Goal: Find specific page/section: Find specific page/section

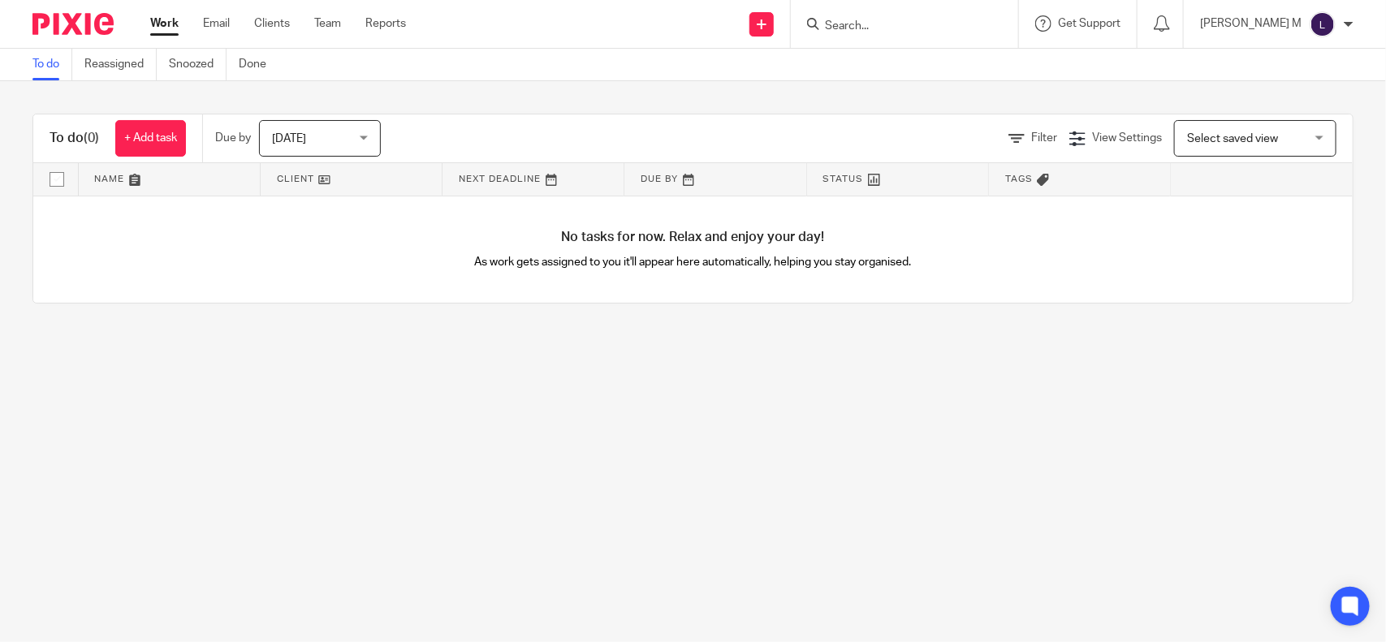
click at [867, 29] on input "Search" at bounding box center [897, 26] width 146 height 15
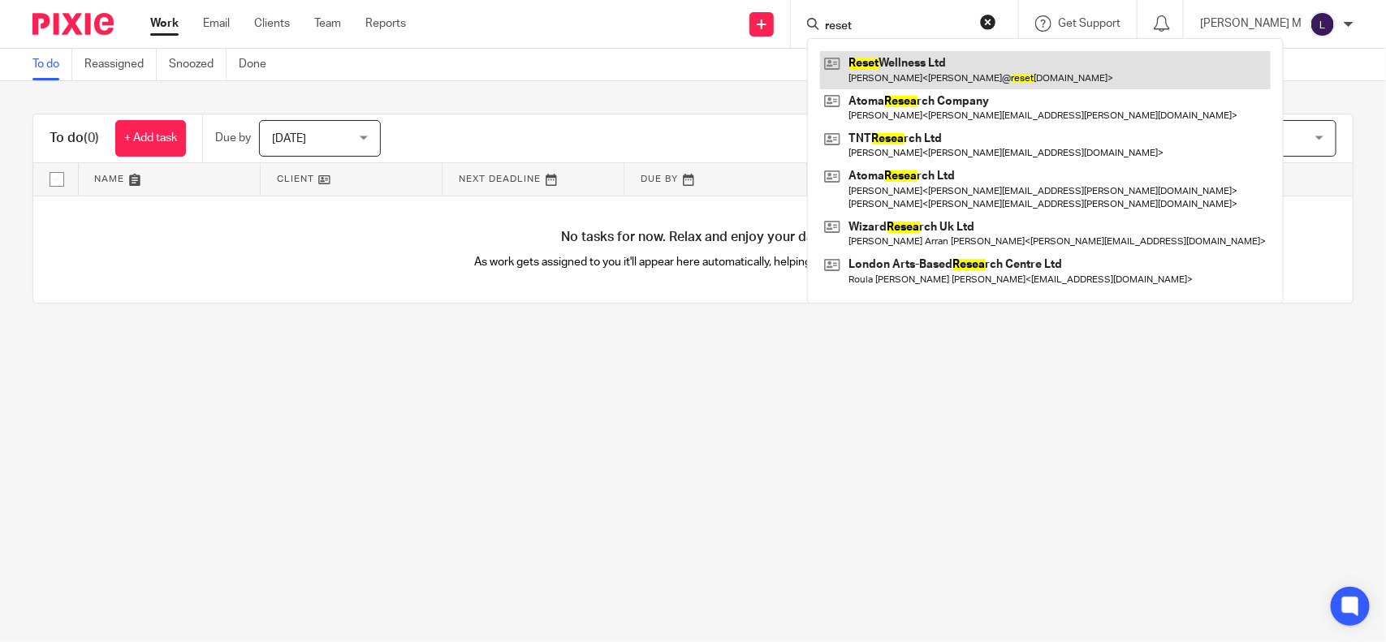
type input "reset"
click at [958, 76] on link at bounding box center [1045, 69] width 451 height 37
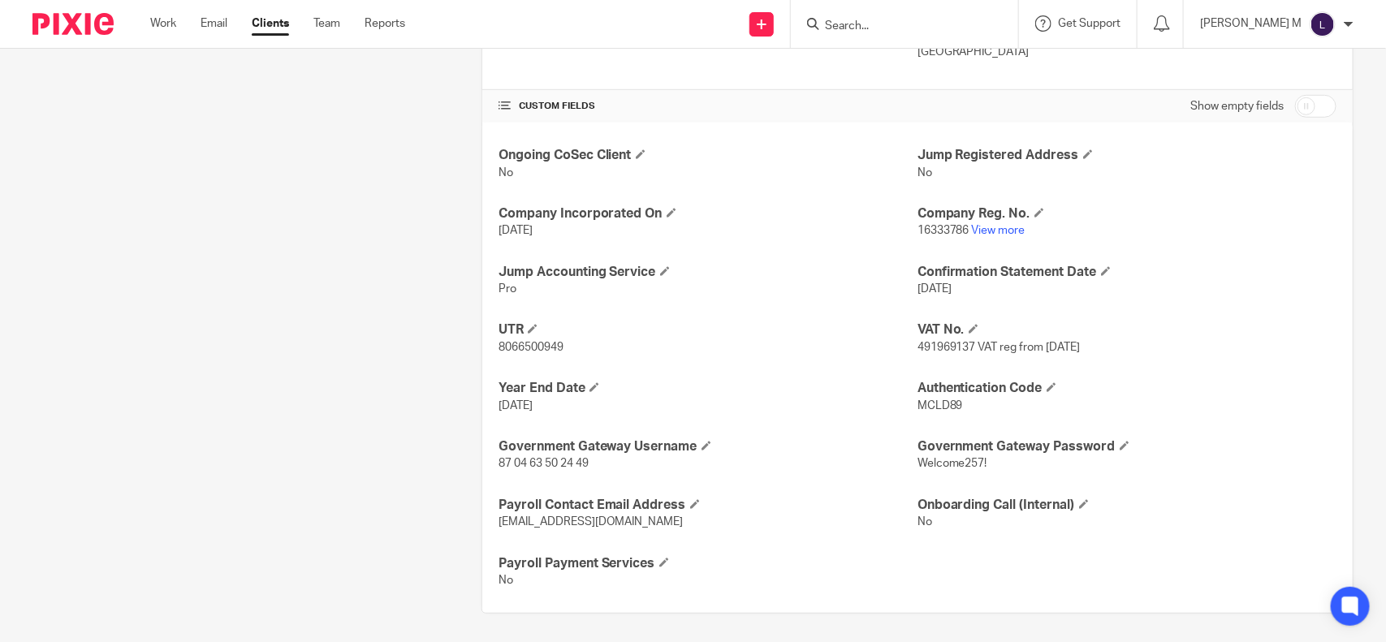
scroll to position [508, 0]
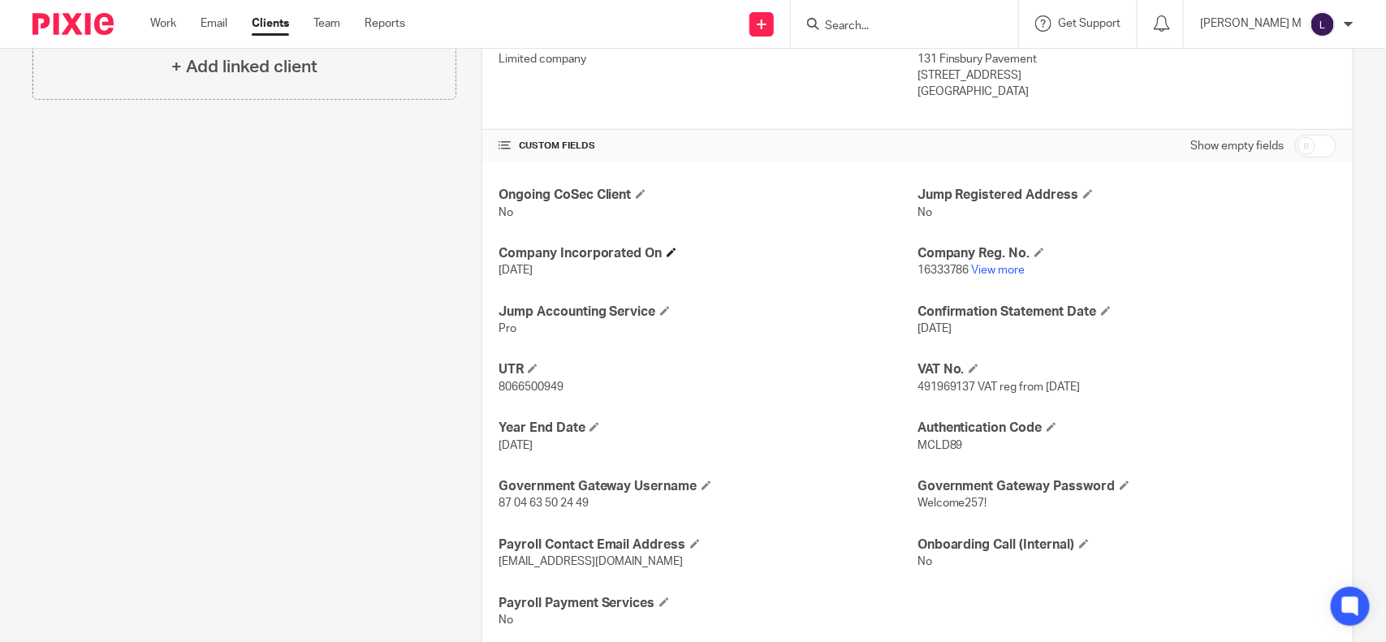
scroll to position [463, 0]
drag, startPoint x: 512, startPoint y: 327, endPoint x: 487, endPoint y: 327, distance: 25.2
click at [487, 327] on div "Ongoing CoSec Client No Jump Registered Address No Company Incorporated On [DAT…" at bounding box center [917, 406] width 871 height 491
click at [570, 329] on p "Pro" at bounding box center [708, 327] width 419 height 16
drag, startPoint x: 513, startPoint y: 333, endPoint x: 485, endPoint y: 334, distance: 28.4
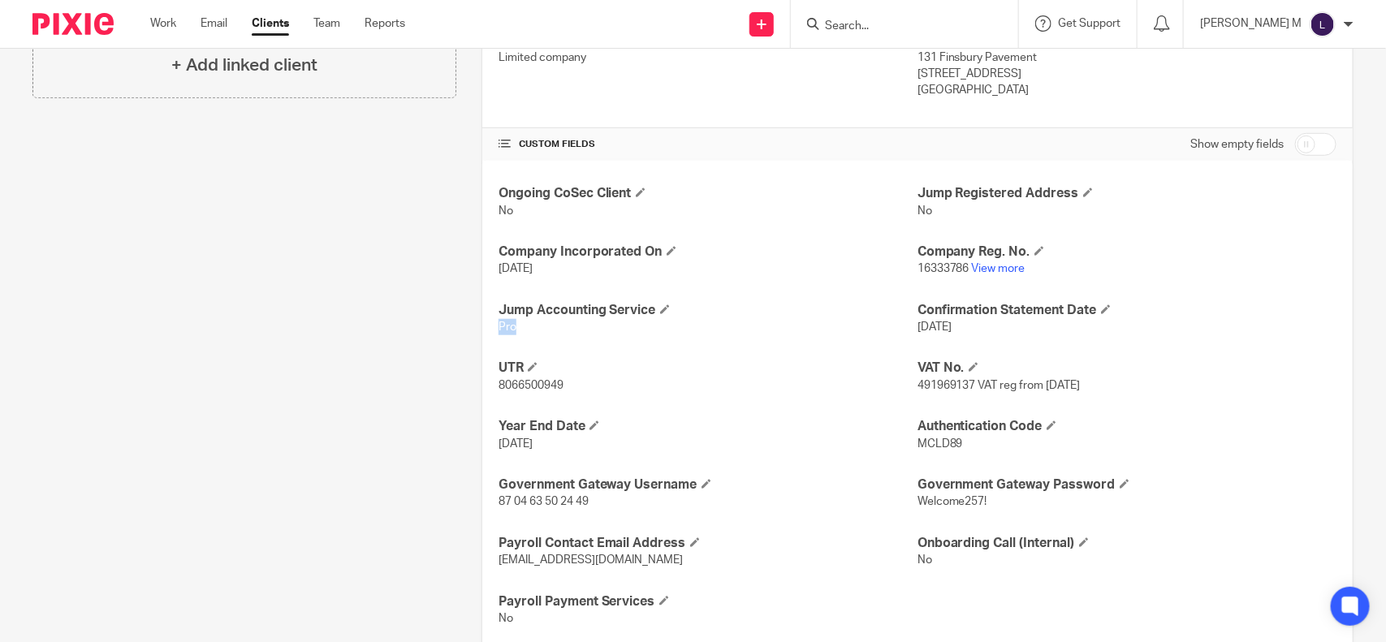
click at [485, 334] on div "Ongoing CoSec Client No Jump Registered Address No Company Incorporated On [DAT…" at bounding box center [917, 406] width 871 height 491
click at [709, 307] on h4 "Jump Accounting Service" at bounding box center [708, 310] width 419 height 17
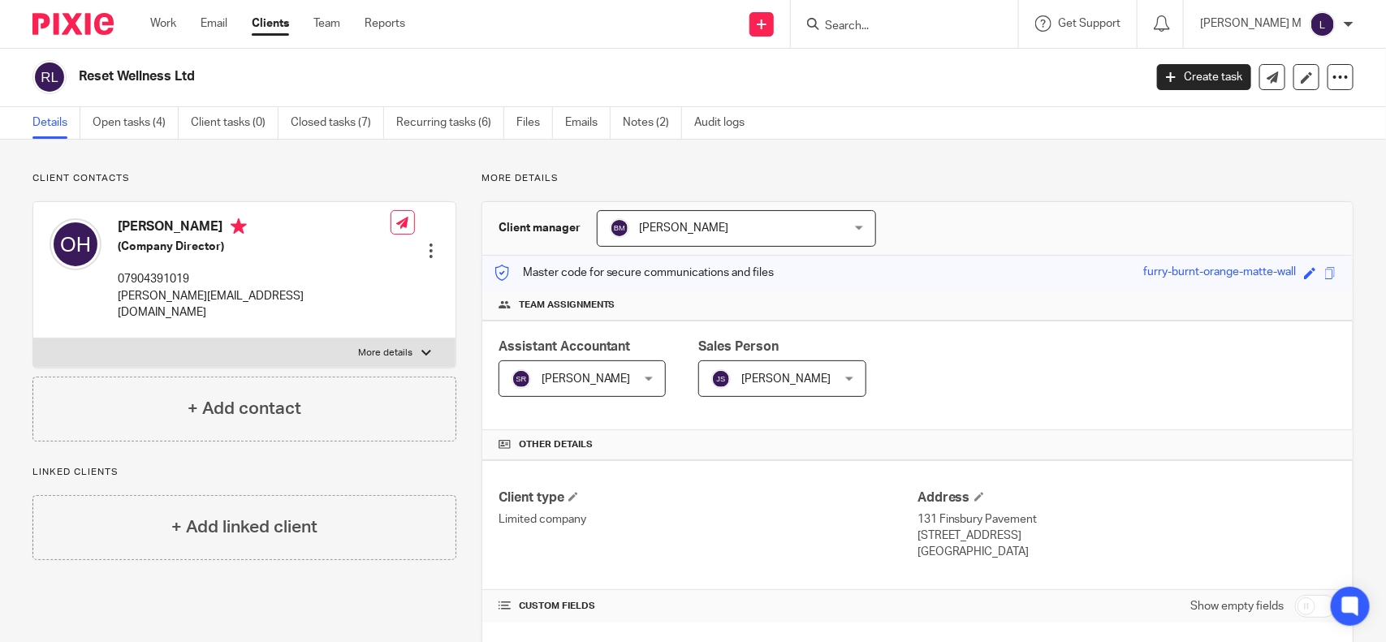
scroll to position [0, 0]
